Goal: Task Accomplishment & Management: Manage account settings

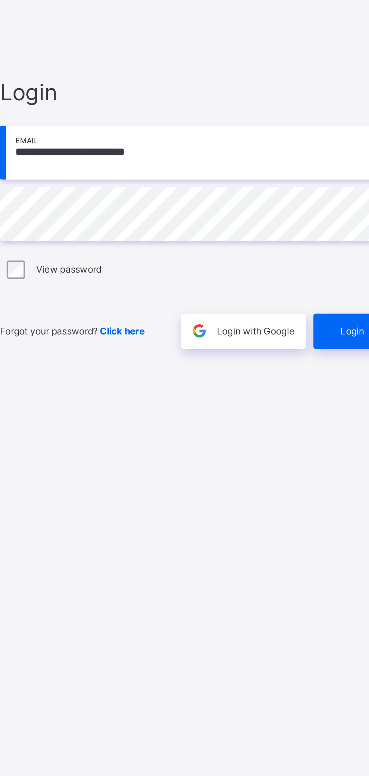
click at [319, 450] on span "Login" at bounding box center [321, 453] width 12 height 6
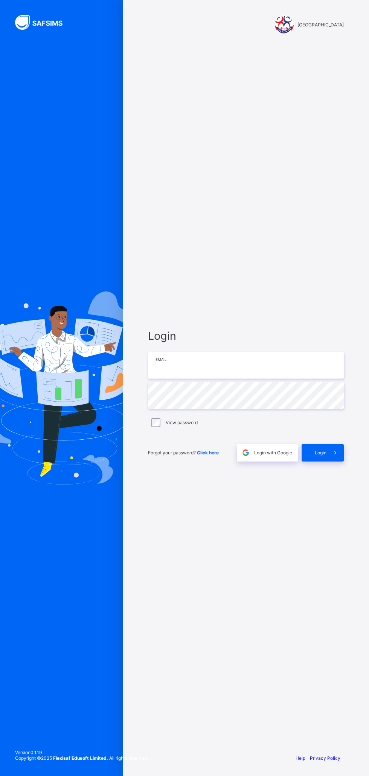
click at [308, 363] on input "email" at bounding box center [246, 365] width 196 height 26
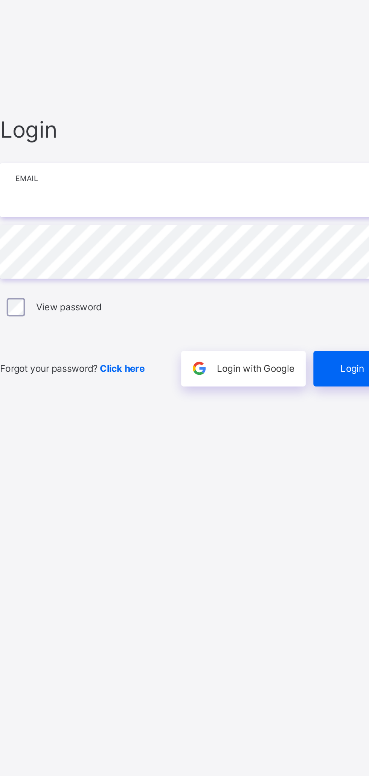
type input "**********"
click at [316, 451] on span "Login" at bounding box center [321, 453] width 12 height 6
click at [323, 454] on span "Login" at bounding box center [321, 453] width 12 height 6
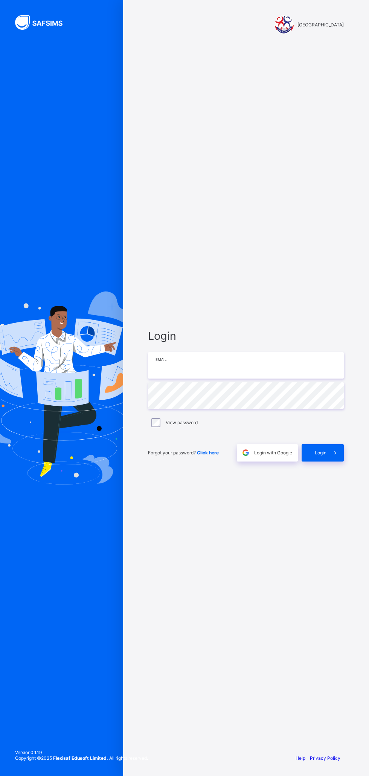
click at [167, 363] on input "email" at bounding box center [246, 365] width 196 height 26
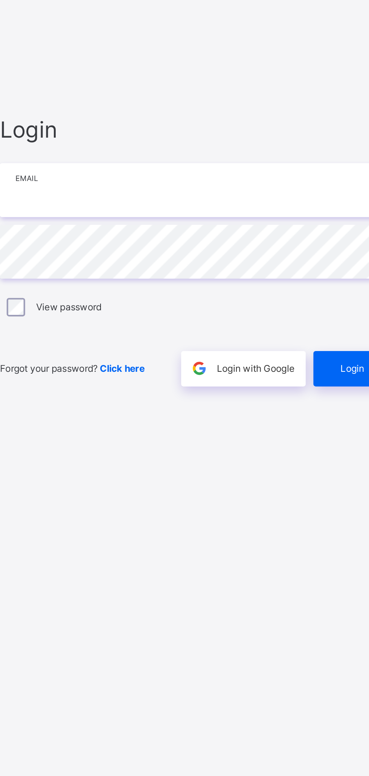
type input "**********"
click at [323, 461] on div "Login" at bounding box center [323, 452] width 42 height 17
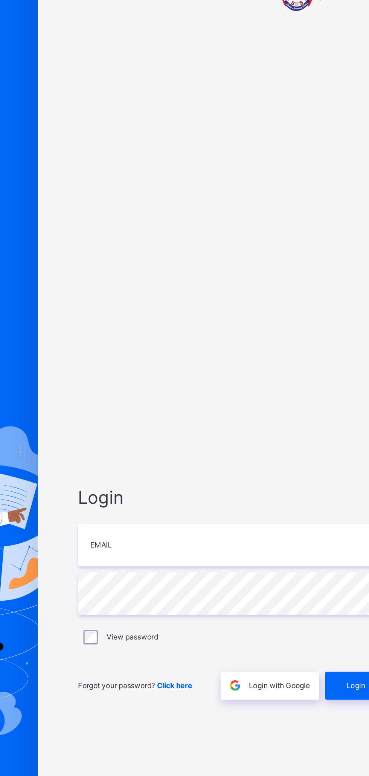
click at [211, 454] on span "Click here" at bounding box center [208, 453] width 22 height 6
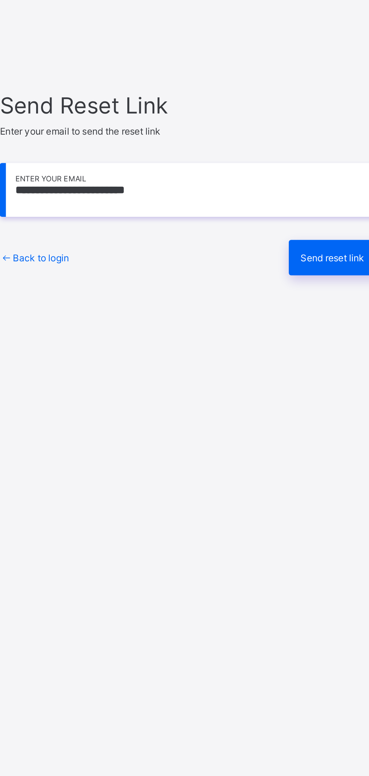
click at [322, 431] on span "Send reset link" at bounding box center [311, 432] width 31 height 6
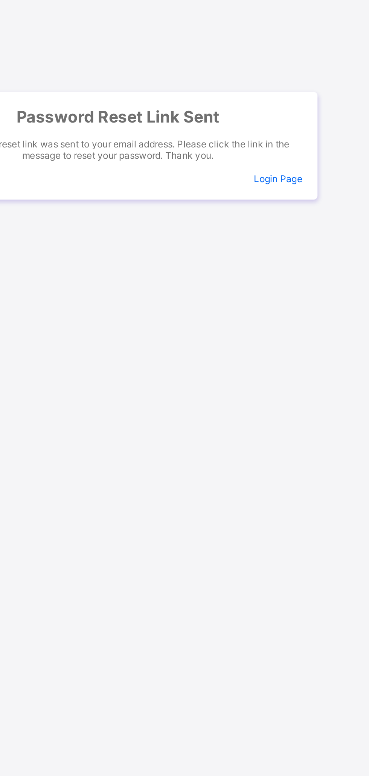
click at [322, 410] on span "Login Page" at bounding box center [325, 411] width 24 height 6
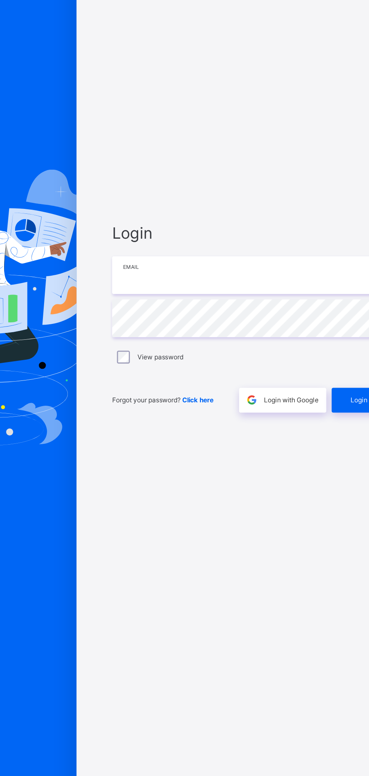
click at [161, 365] on input "email" at bounding box center [246, 365] width 196 height 26
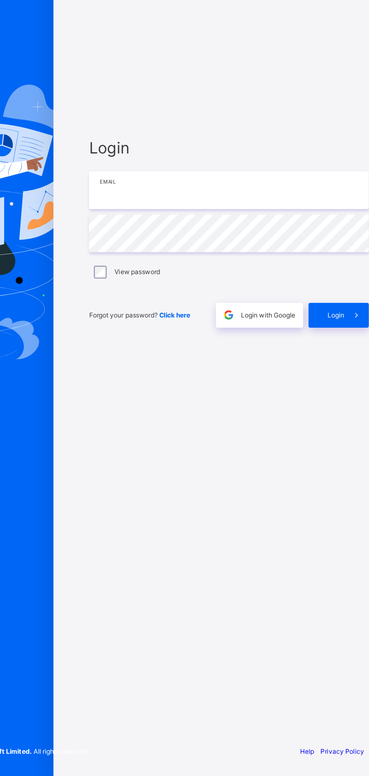
type input "**********"
click at [321, 452] on span "Login" at bounding box center [321, 453] width 12 height 6
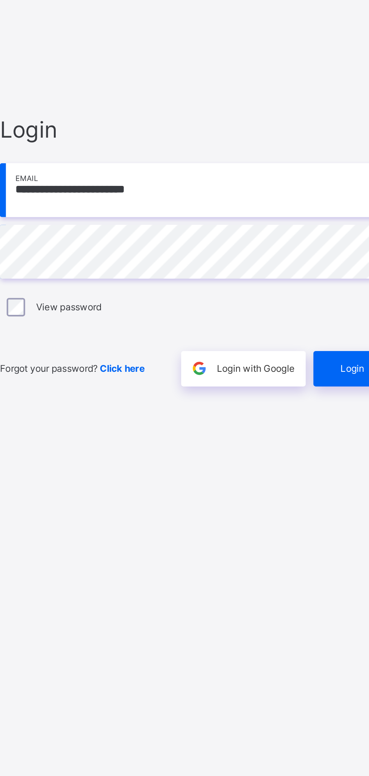
click at [321, 452] on span "Login" at bounding box center [321, 453] width 12 height 6
click at [323, 456] on div "Login" at bounding box center [323, 452] width 42 height 17
